Goal: Transaction & Acquisition: Purchase product/service

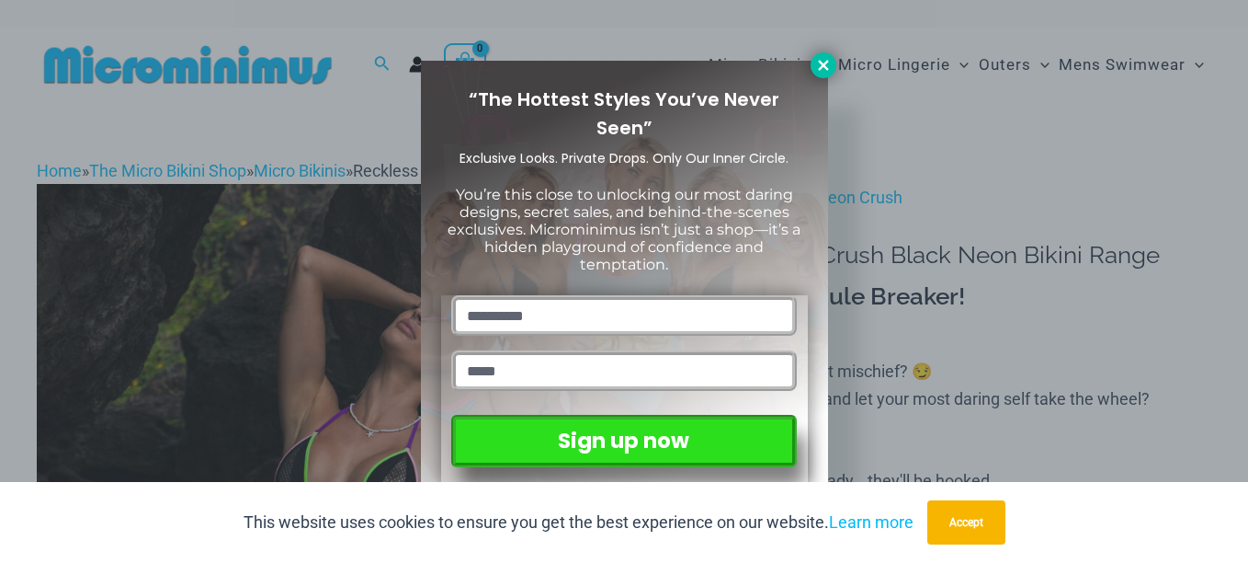
click at [835, 62] on button at bounding box center [824, 65] width 26 height 26
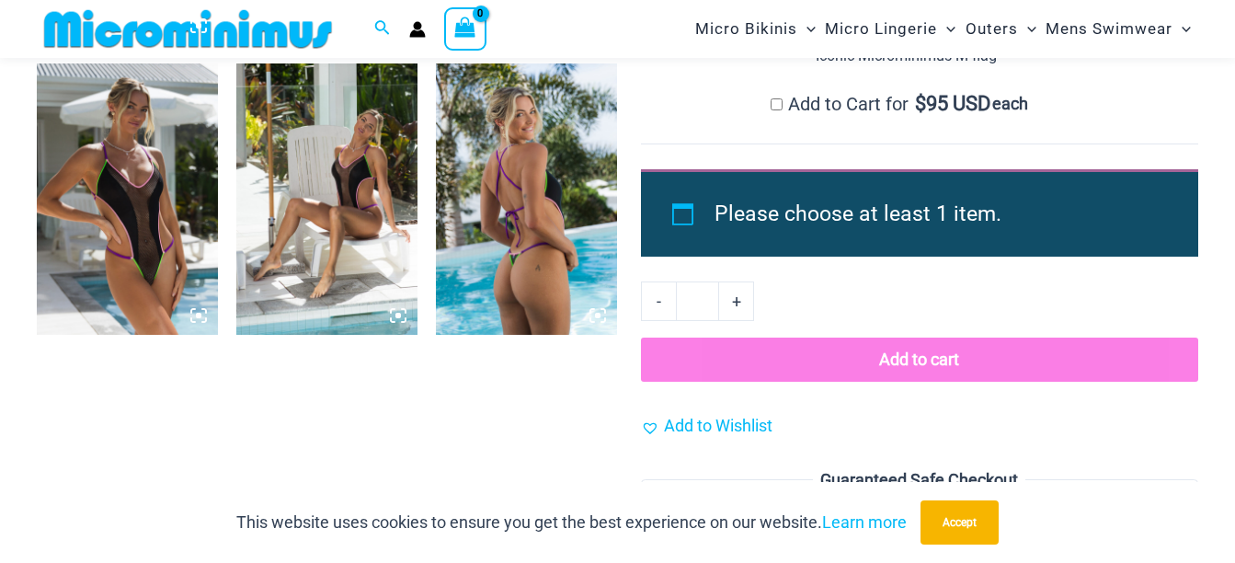
scroll to position [2147, 0]
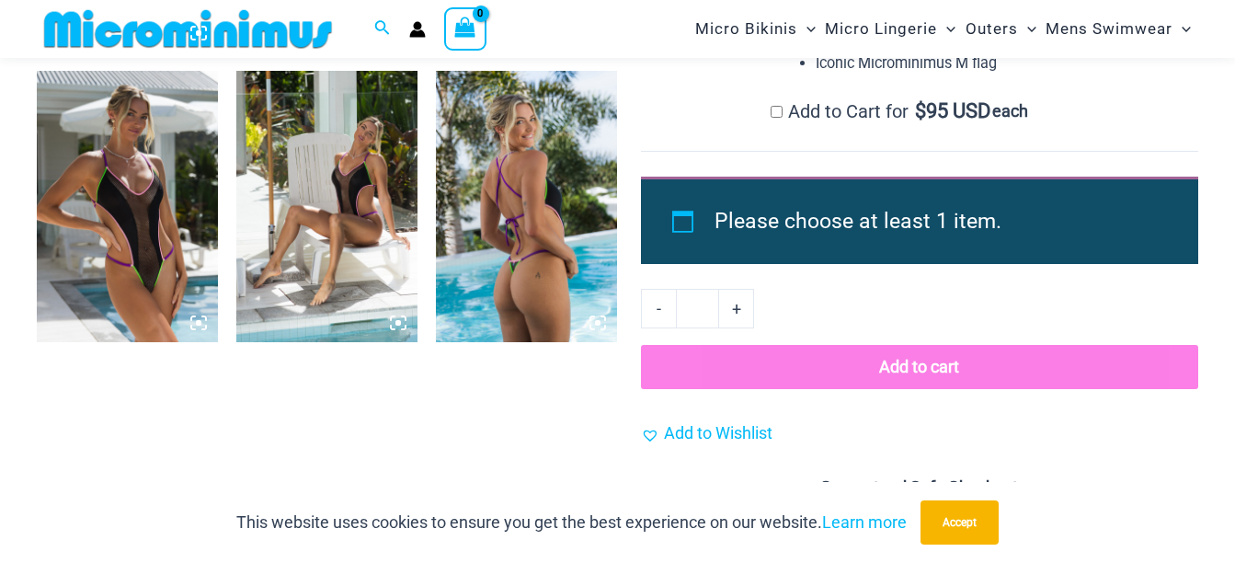
click at [92, 129] on img at bounding box center [127, 207] width 181 height 272
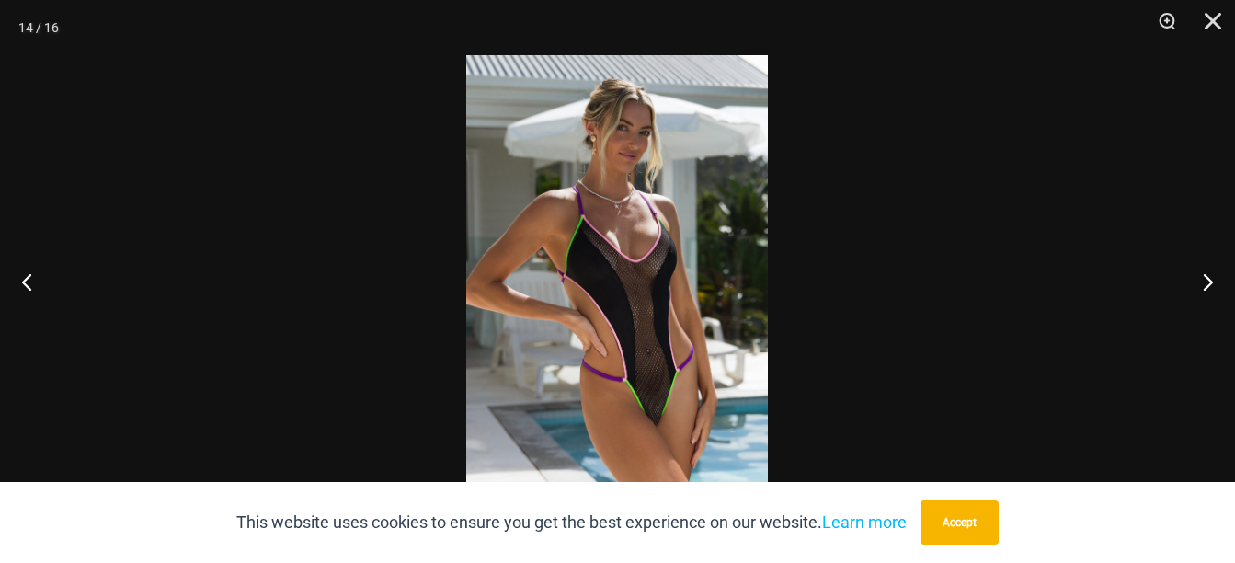
click at [708, 252] on img at bounding box center [617, 281] width 302 height 452
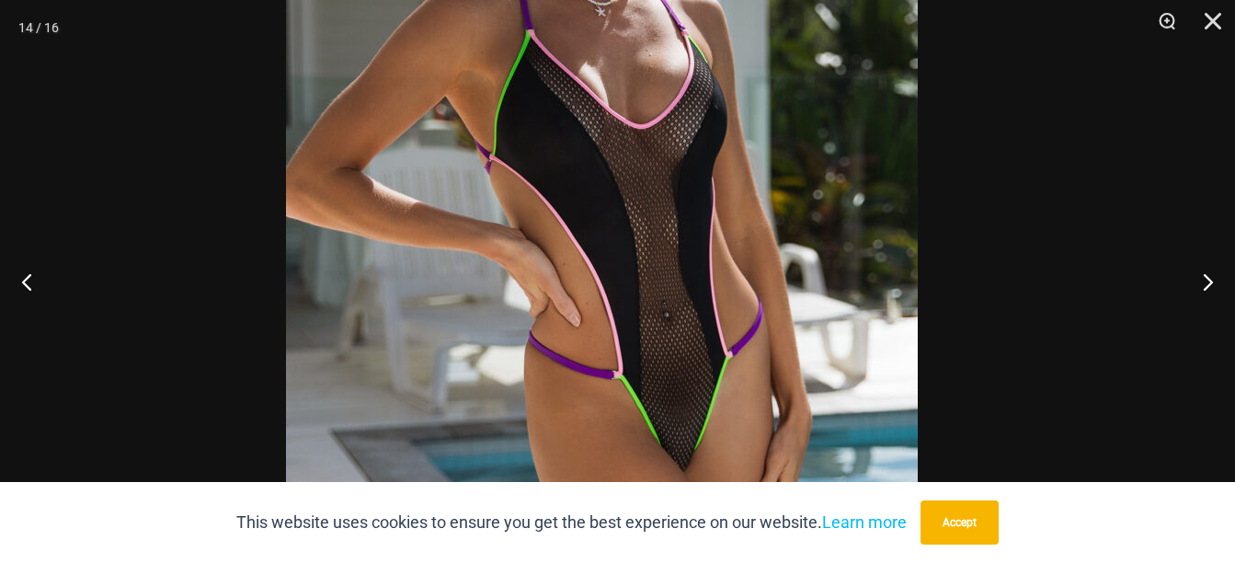
click at [647, 141] on img at bounding box center [602, 169] width 632 height 947
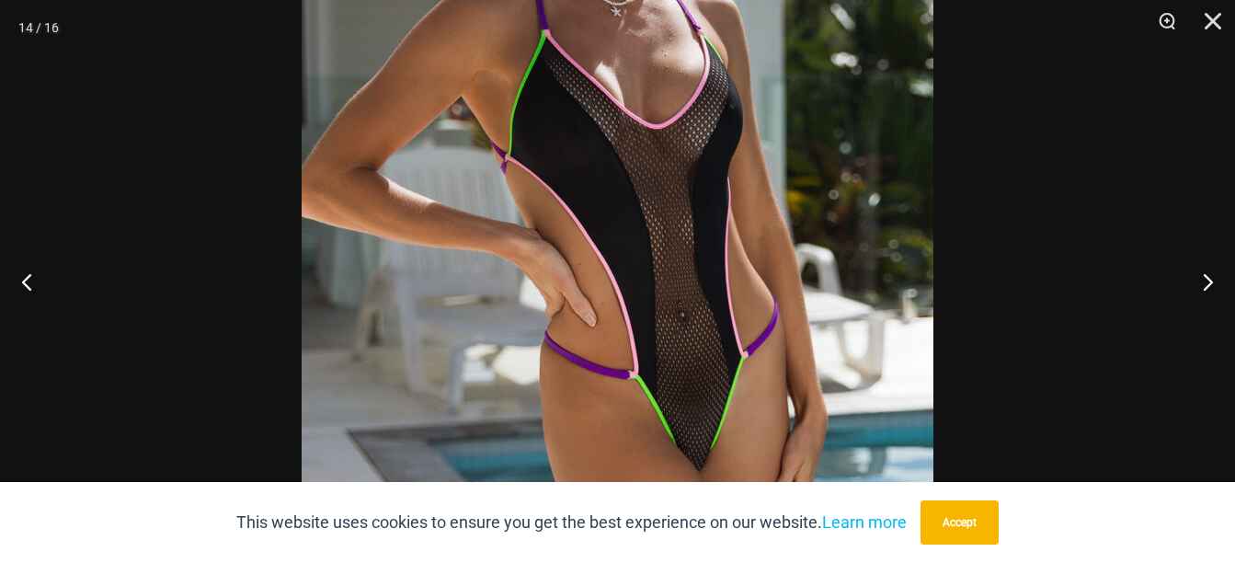
click at [985, 219] on div at bounding box center [617, 281] width 1235 height 563
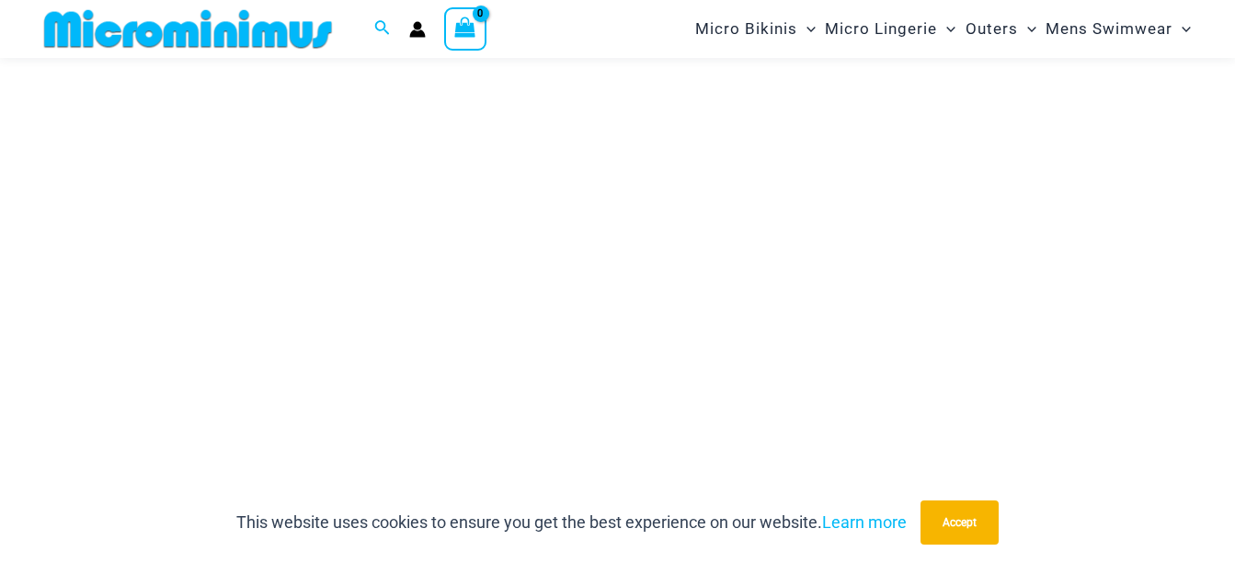
scroll to position [4441, 0]
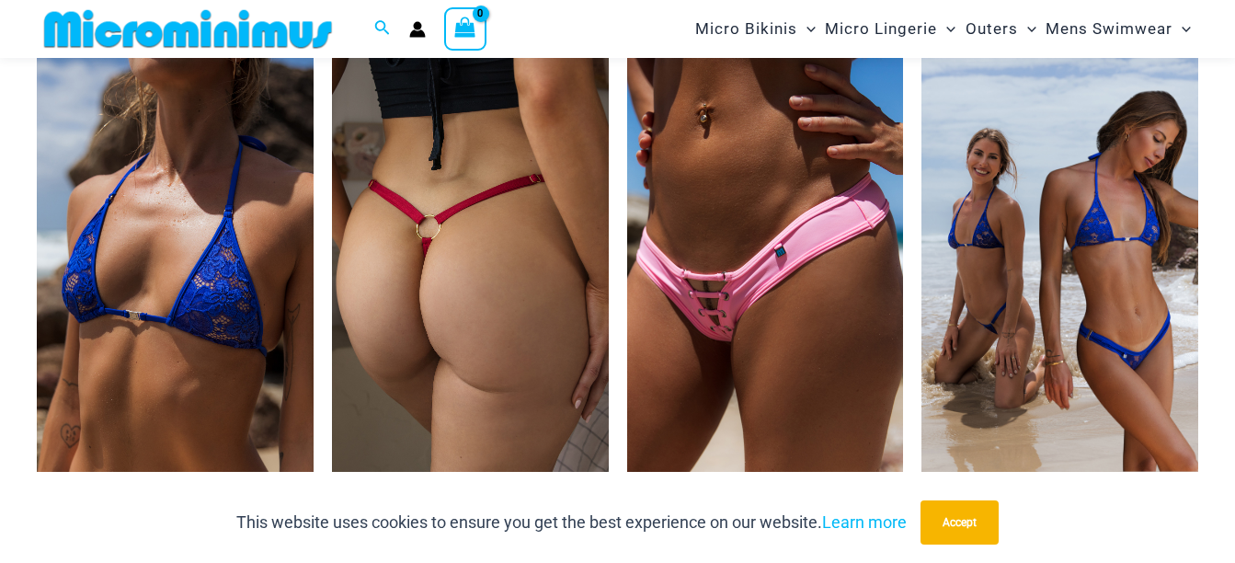
click at [506, 251] on img at bounding box center [470, 264] width 277 height 415
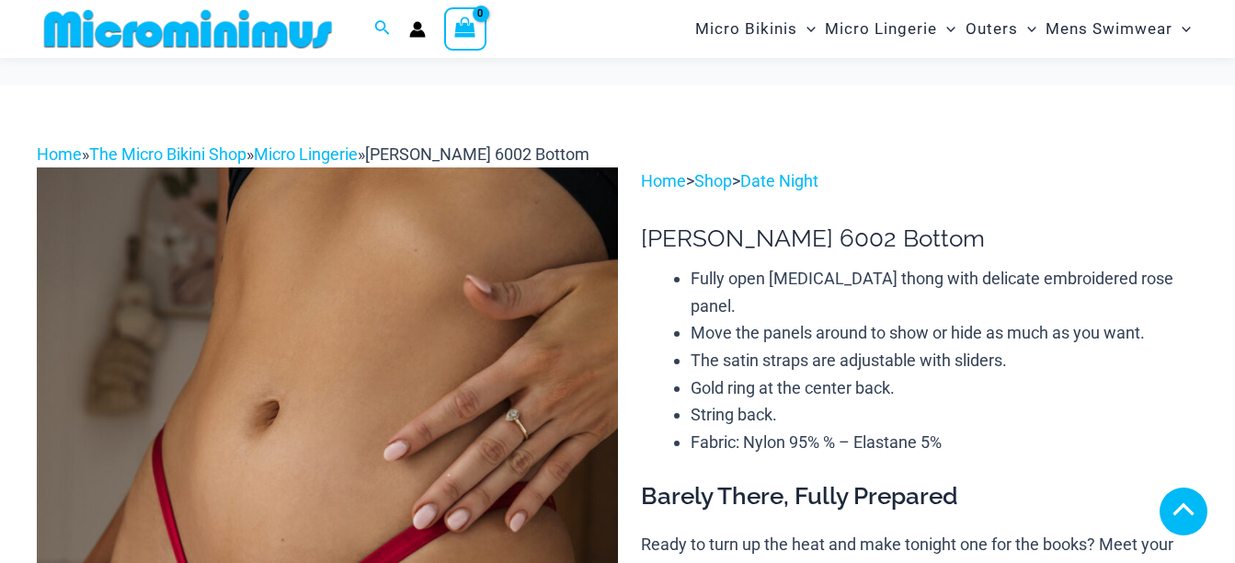
scroll to position [902, 0]
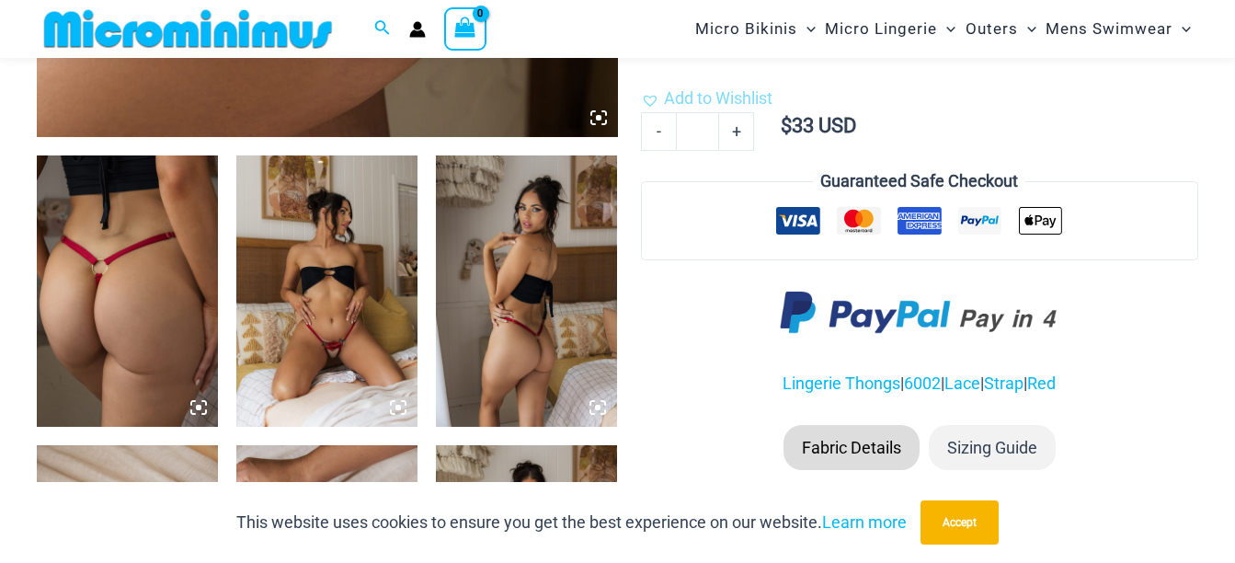
click at [336, 295] on img at bounding box center [326, 291] width 181 height 272
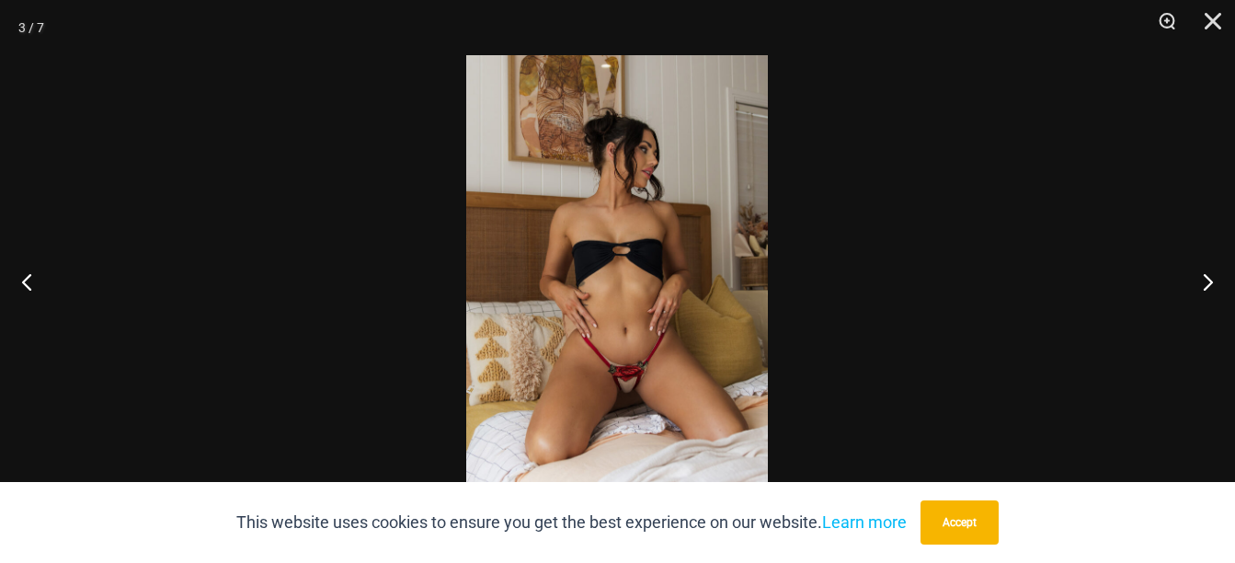
click at [633, 371] on img at bounding box center [617, 281] width 302 height 452
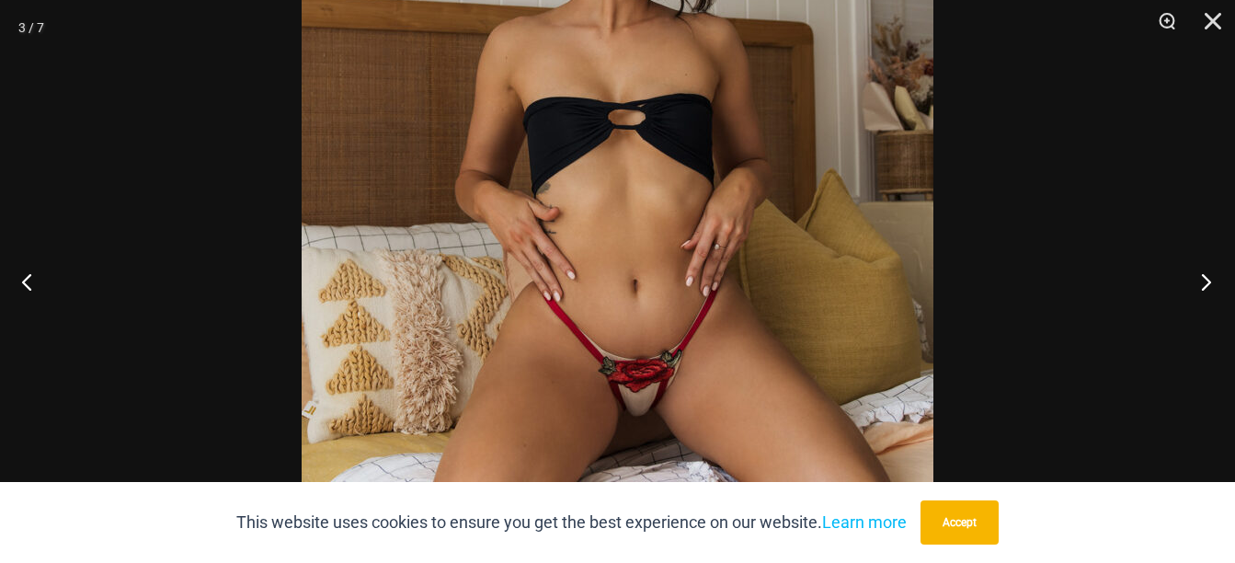
click at [1188, 268] on button "Next" at bounding box center [1200, 281] width 69 height 92
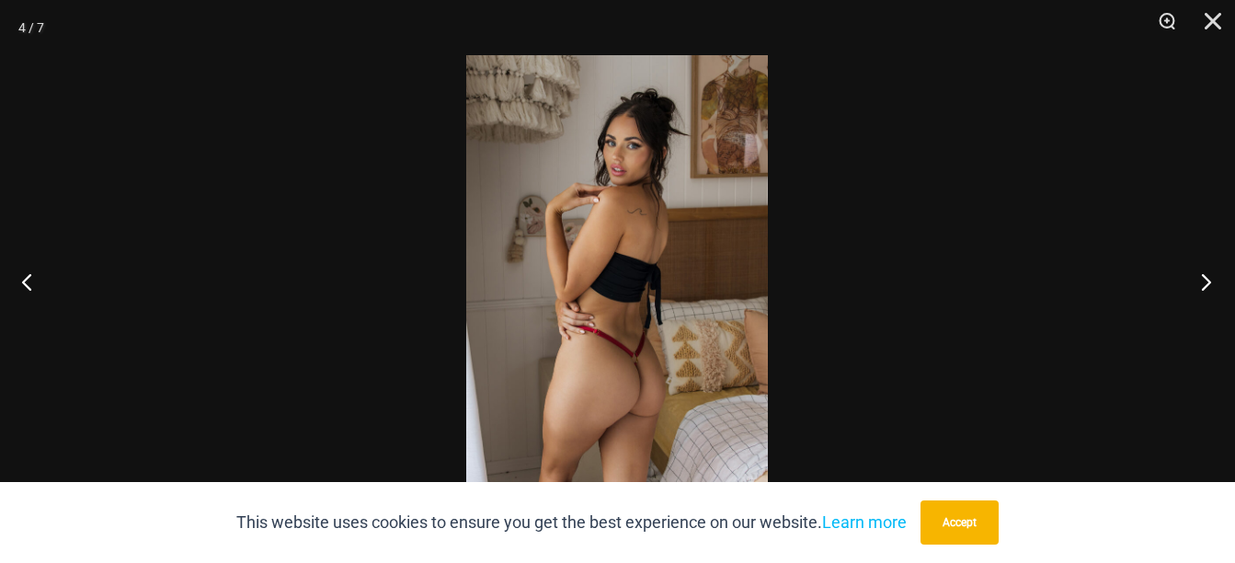
click at [1188, 268] on button "Next" at bounding box center [1200, 281] width 69 height 92
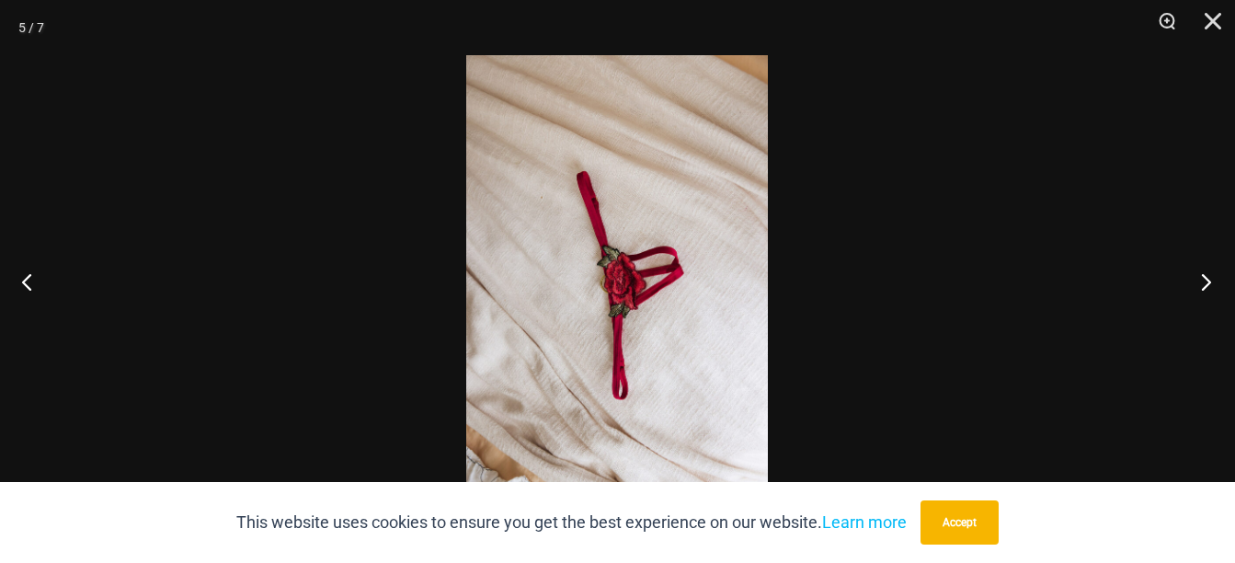
click at [1188, 268] on button "Next" at bounding box center [1200, 281] width 69 height 92
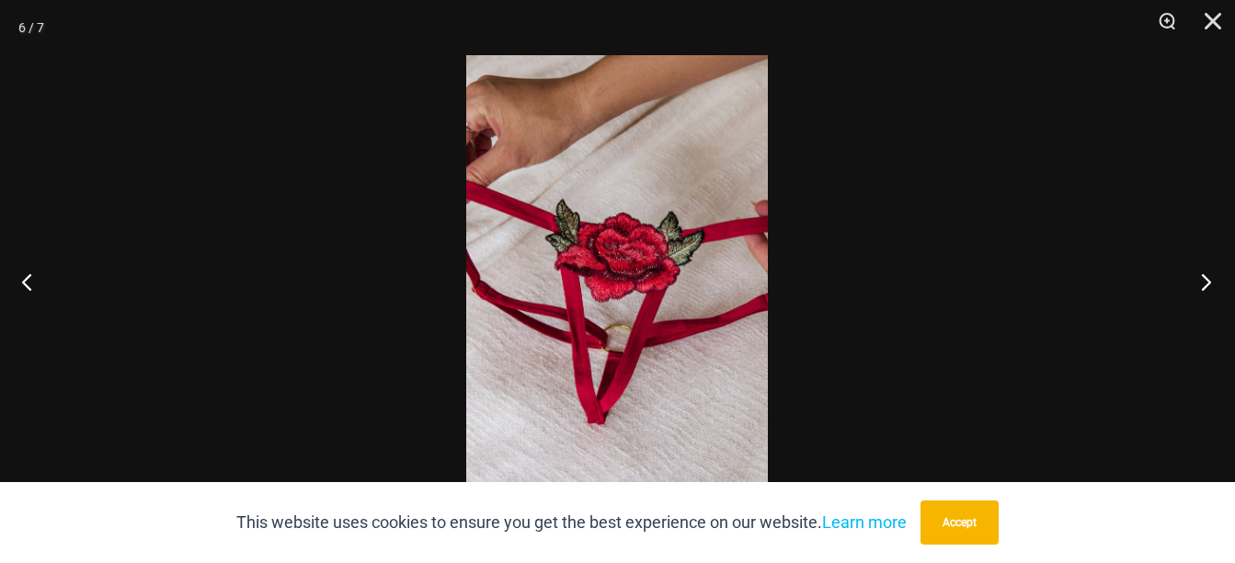
click at [1188, 268] on button "Next" at bounding box center [1200, 281] width 69 height 92
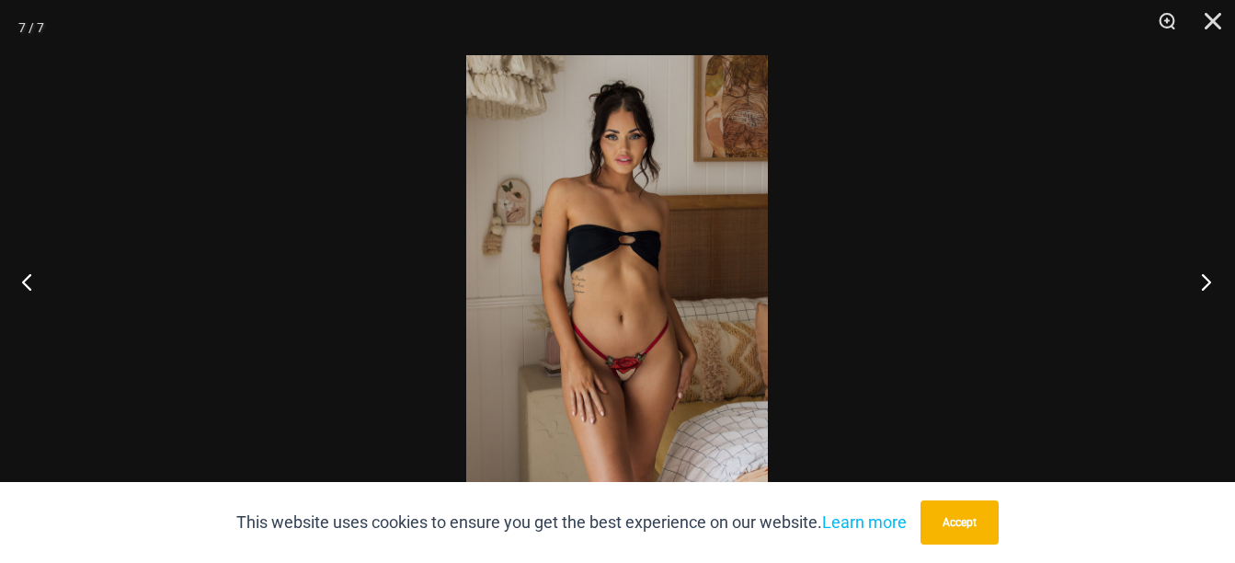
click at [1188, 268] on button "Next" at bounding box center [1200, 281] width 69 height 92
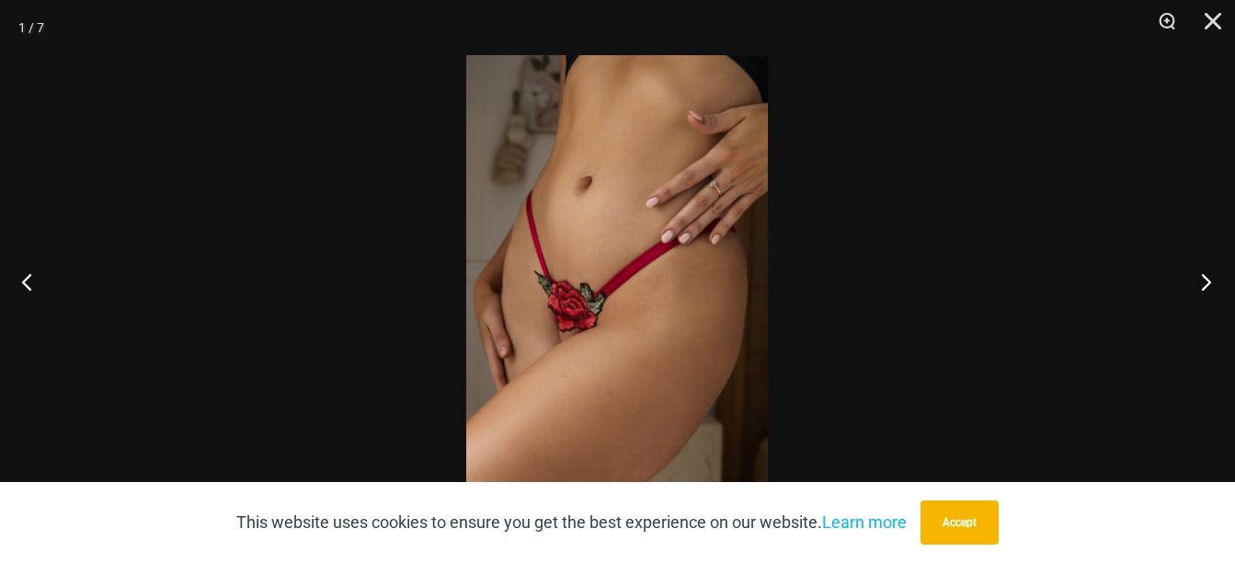
click at [1188, 268] on button "Next" at bounding box center [1200, 281] width 69 height 92
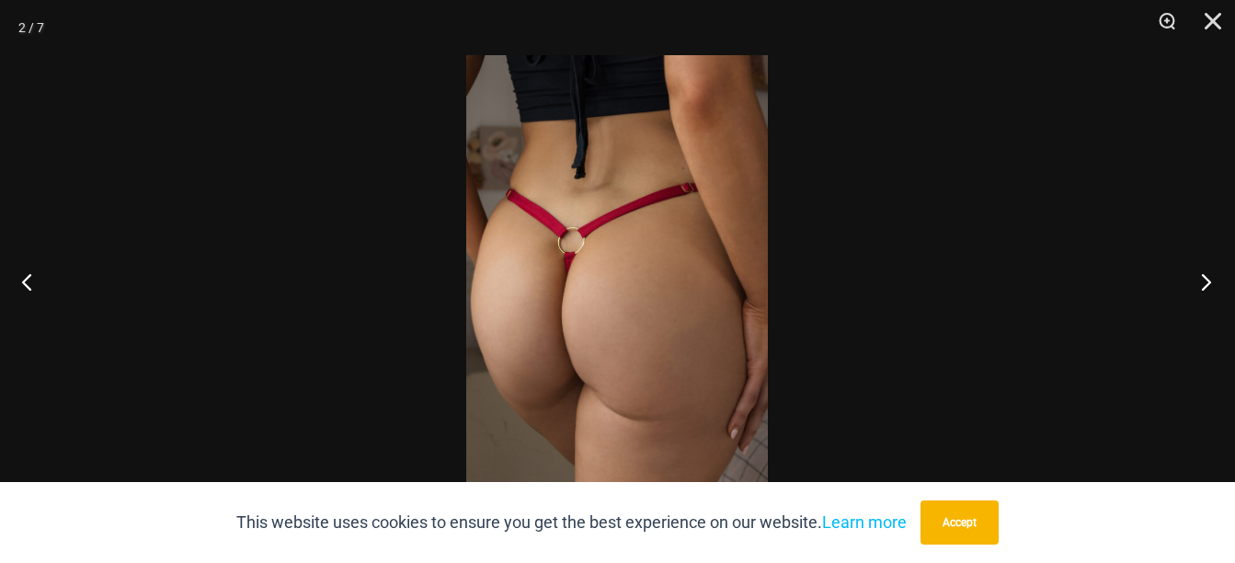
click at [1188, 268] on button "Next" at bounding box center [1200, 281] width 69 height 92
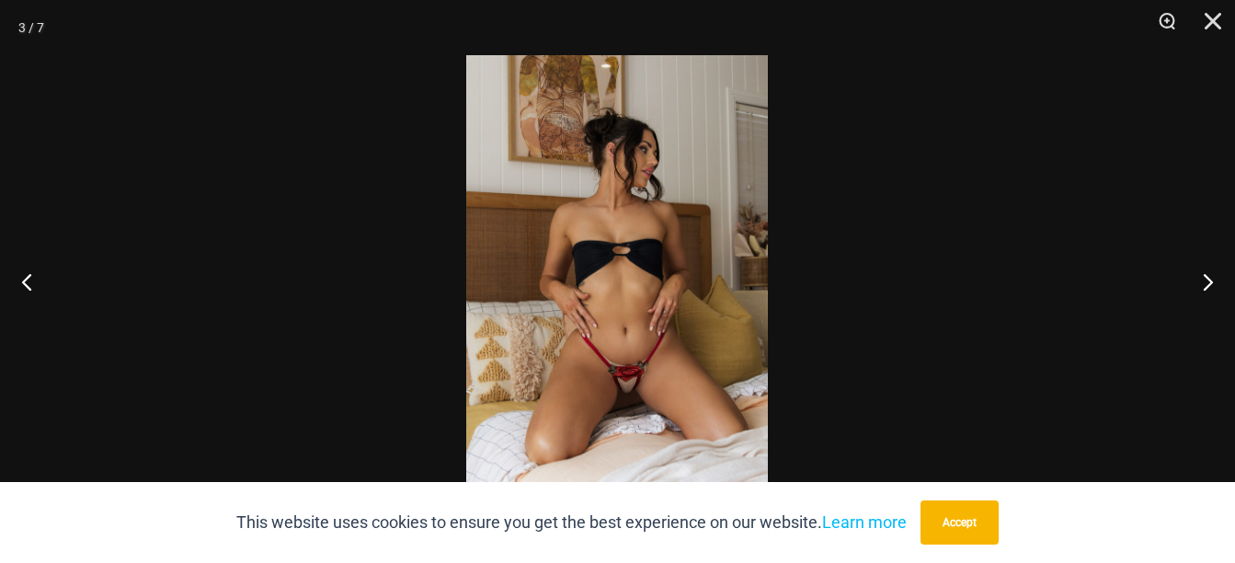
click at [961, 176] on div at bounding box center [617, 281] width 1235 height 563
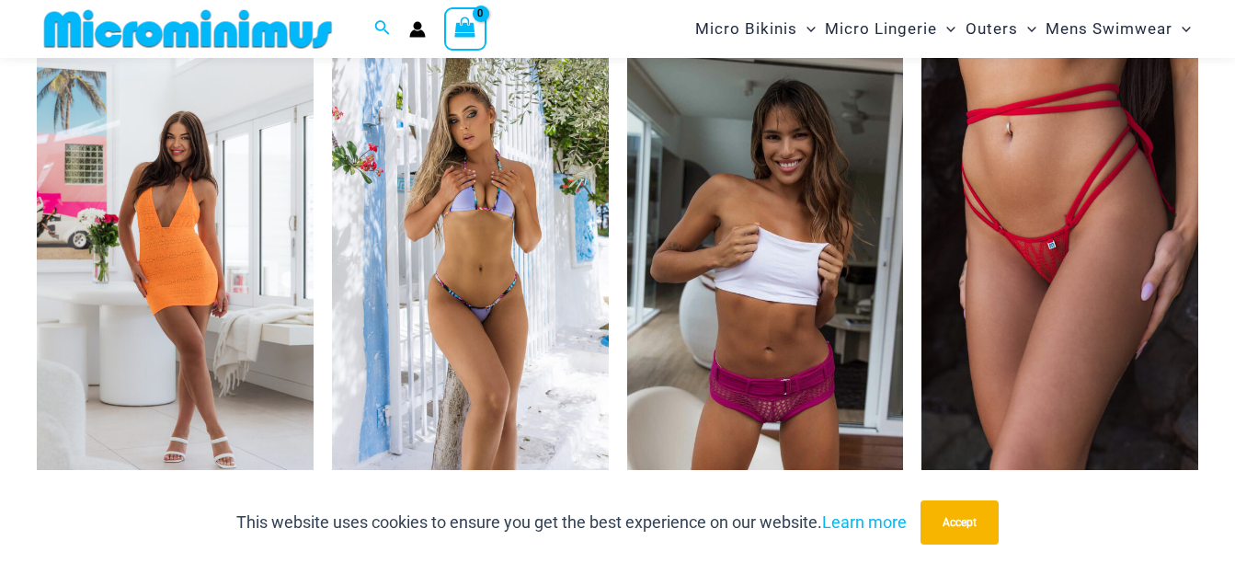
scroll to position [2239, 0]
